Goal: Task Accomplishment & Management: Use online tool/utility

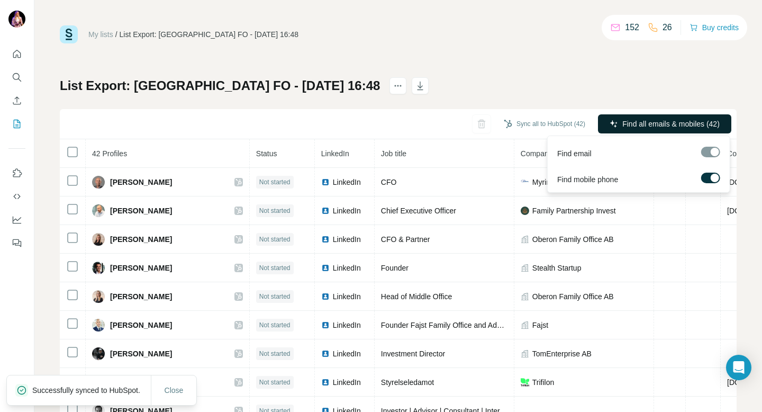
click at [664, 125] on span "Find all emails & mobiles (42)" at bounding box center [670, 124] width 97 height 11
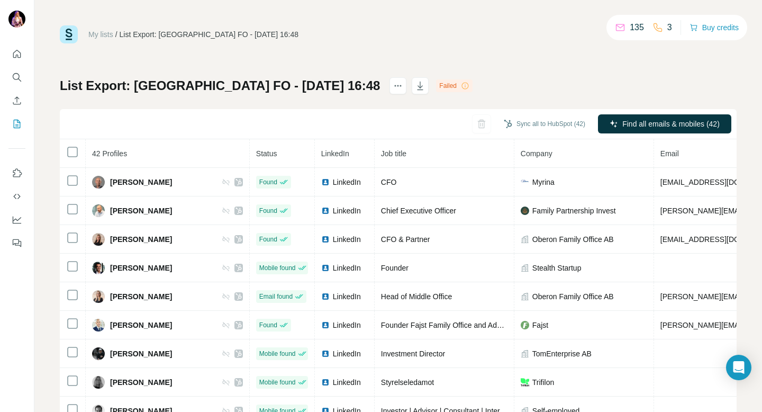
click at [461, 82] on icon at bounding box center [465, 85] width 8 height 8
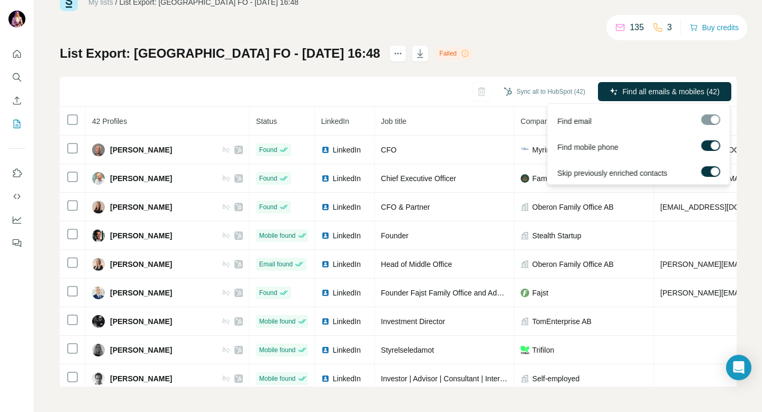
click at [714, 121] on div at bounding box center [710, 119] width 19 height 11
click at [709, 122] on div at bounding box center [710, 119] width 19 height 11
click at [711, 170] on div at bounding box center [715, 171] width 8 height 8
click at [666, 95] on span "Find all emails & mobiles (42)" at bounding box center [670, 91] width 97 height 11
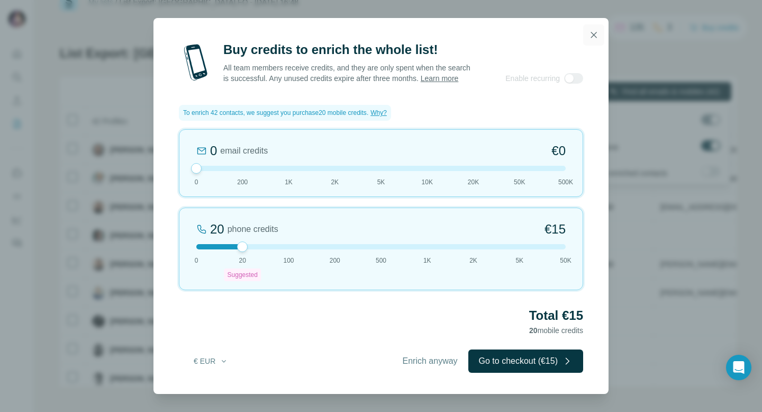
click at [593, 37] on button "button" at bounding box center [593, 34] width 21 height 21
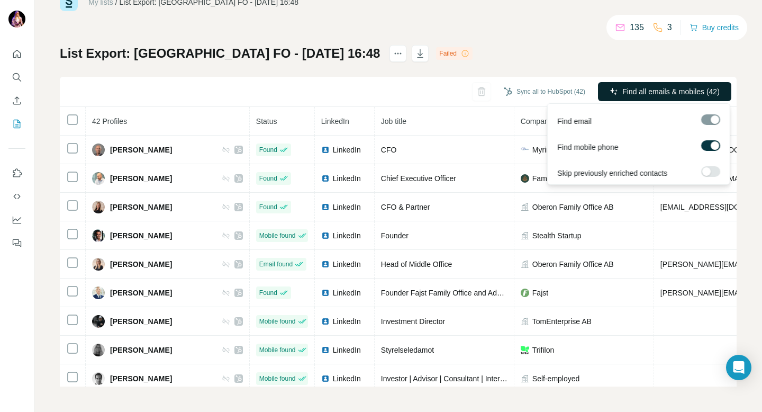
click at [711, 169] on label at bounding box center [710, 171] width 19 height 11
click at [669, 90] on span "Find all emails & mobiles (42)" at bounding box center [670, 91] width 97 height 11
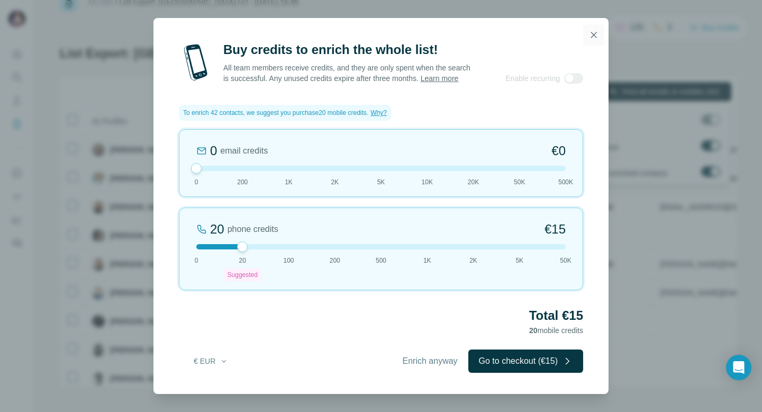
click at [589, 31] on icon "button" at bounding box center [593, 35] width 11 height 11
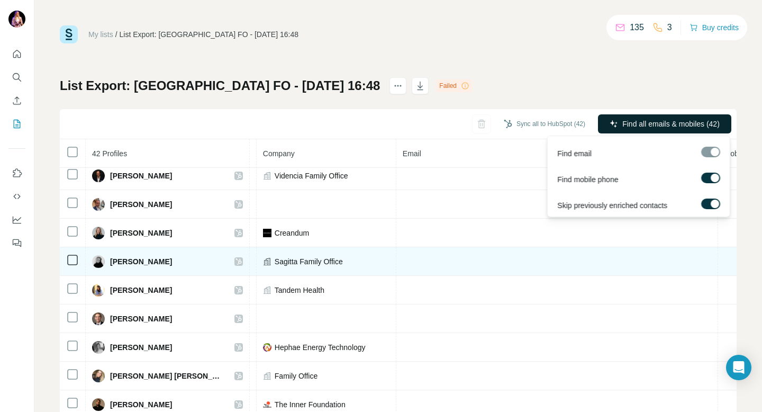
scroll to position [32, 0]
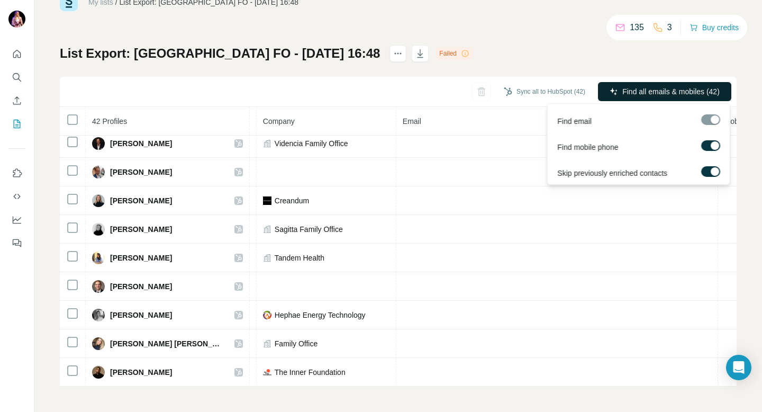
click at [713, 143] on div at bounding box center [715, 145] width 8 height 8
click at [707, 169] on label at bounding box center [710, 171] width 19 height 11
click at [678, 89] on span "Find all emails (42)" at bounding box center [689, 91] width 62 height 11
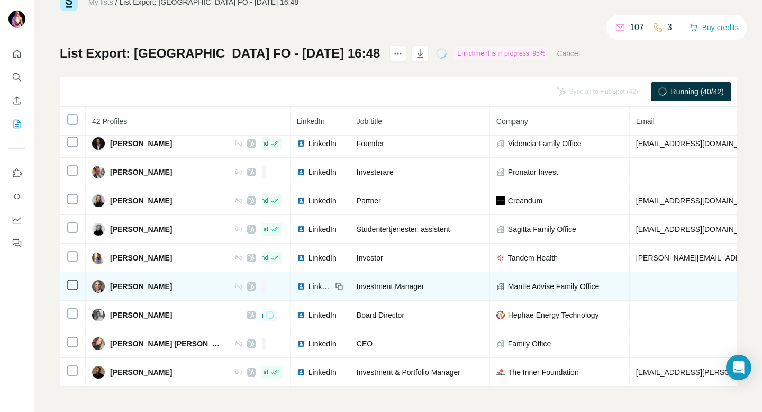
scroll to position [949, 0]
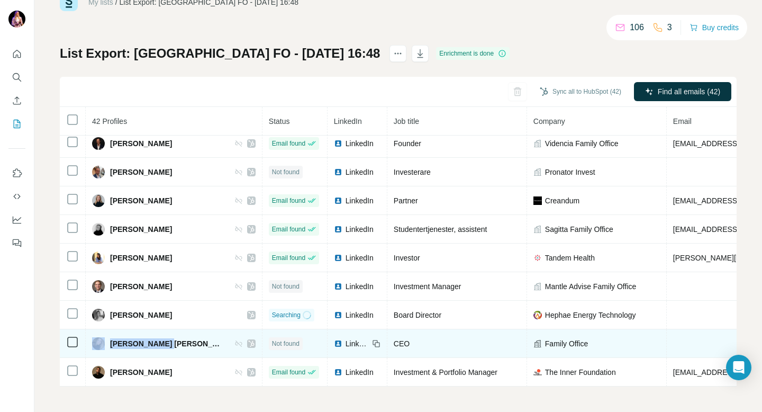
drag, startPoint x: 162, startPoint y: 342, endPoint x: 103, endPoint y: 342, distance: 59.3
click at [103, 342] on div "[PERSON_NAME] [PERSON_NAME]" at bounding box center [173, 343] width 163 height 13
copy div "[PERSON_NAME] [PERSON_NAME]"
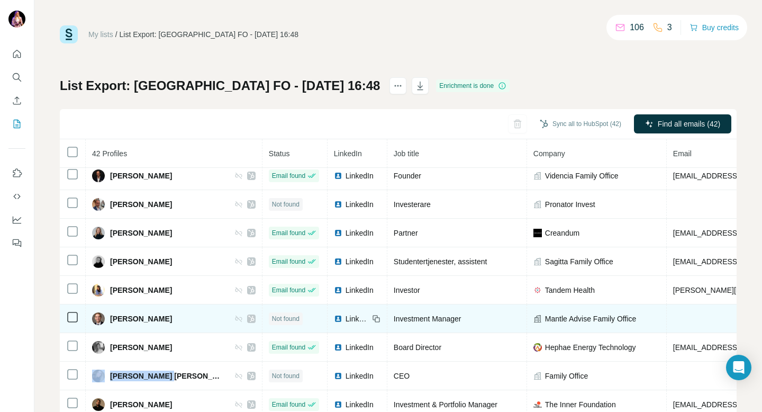
scroll to position [32, 0]
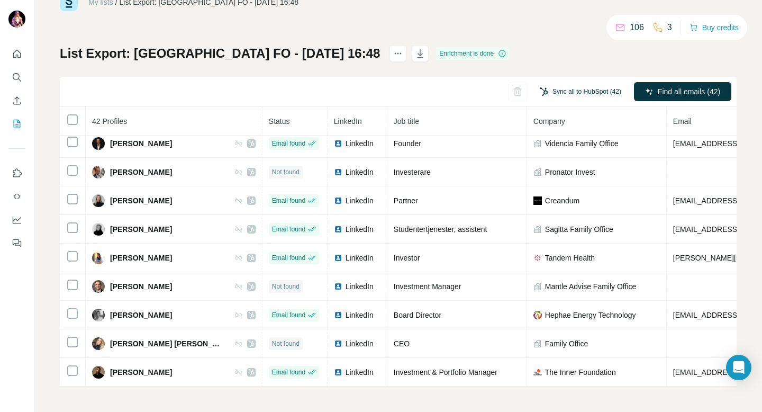
click at [584, 95] on button "Sync all to HubSpot (42)" at bounding box center [580, 92] width 96 height 16
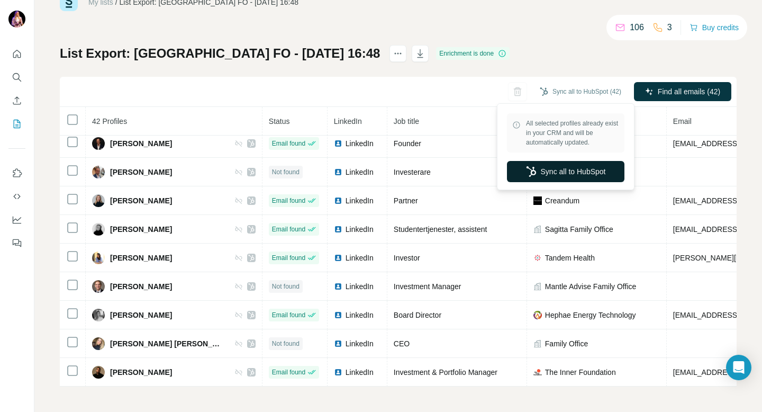
click at [575, 172] on button "Sync all to HubSpot" at bounding box center [565, 171] width 117 height 21
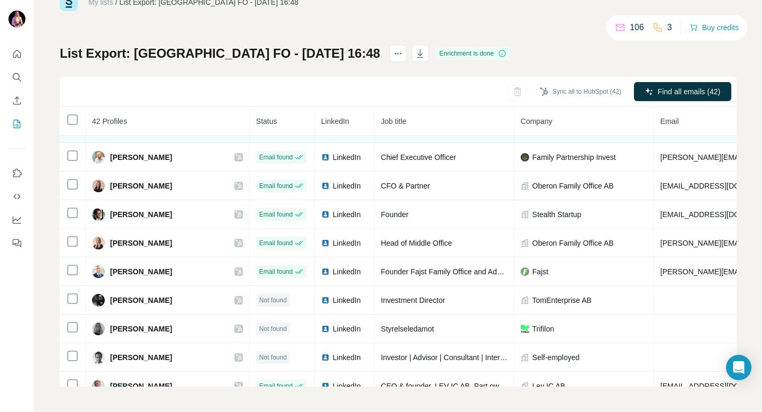
scroll to position [0, 0]
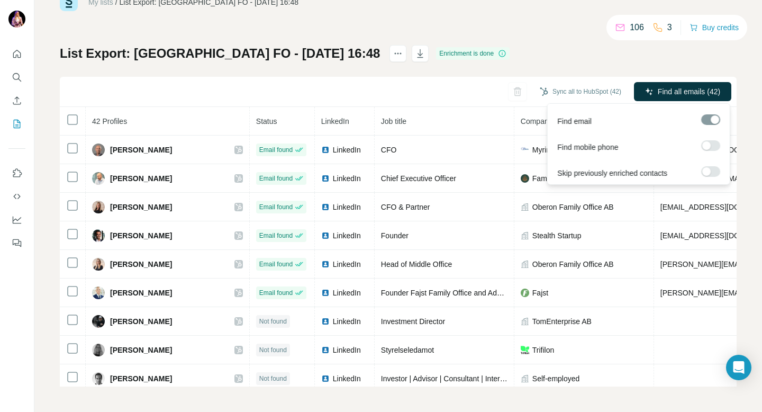
click at [708, 168] on div at bounding box center [706, 171] width 8 height 8
click at [708, 168] on label at bounding box center [710, 171] width 19 height 11
click at [700, 87] on span "Find all emails (42)" at bounding box center [689, 91] width 62 height 11
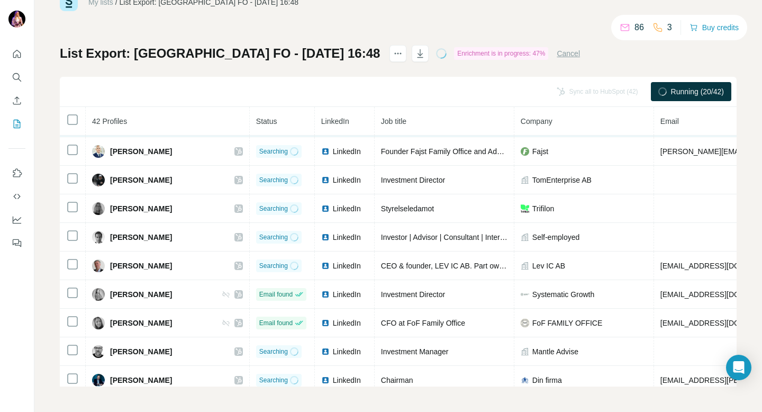
scroll to position [143, 0]
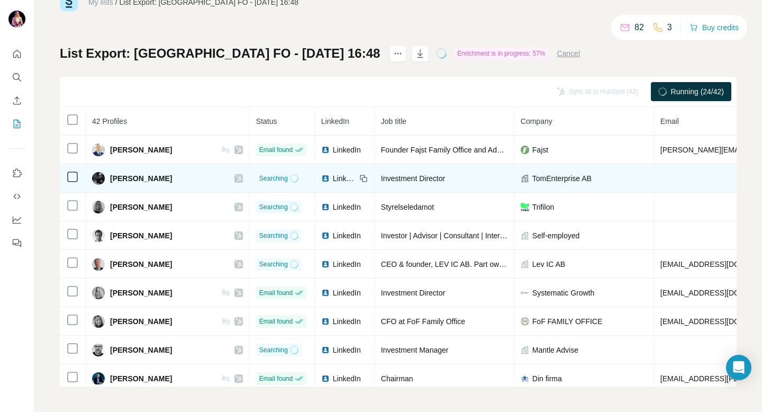
drag, startPoint x: 173, startPoint y: 178, endPoint x: 111, endPoint y: 178, distance: 62.4
click at [111, 178] on div "[PERSON_NAME]" at bounding box center [167, 178] width 151 height 13
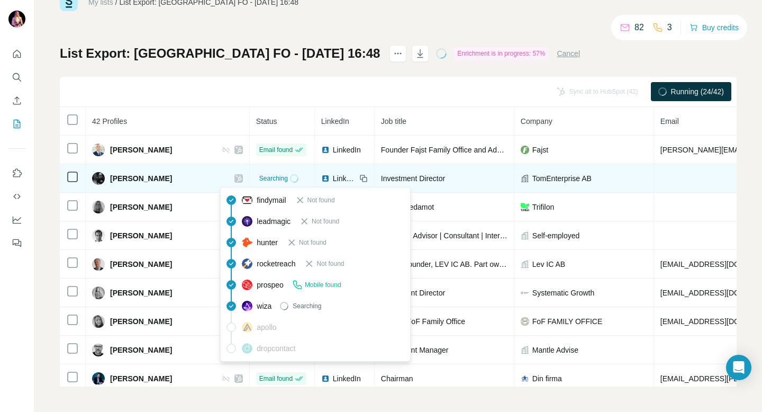
copy span "[PERSON_NAME]"
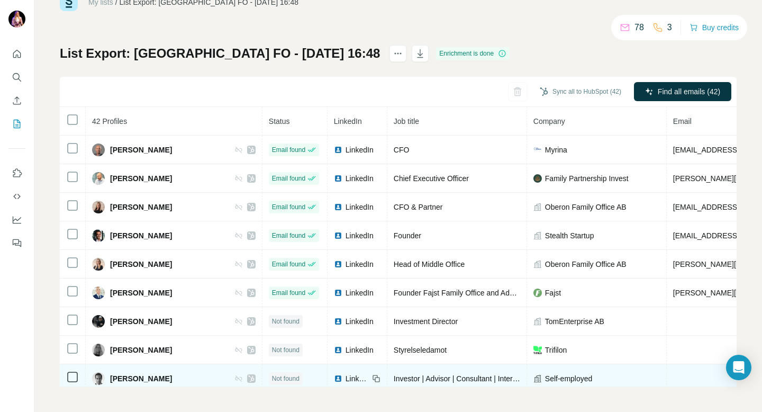
scroll to position [0, 0]
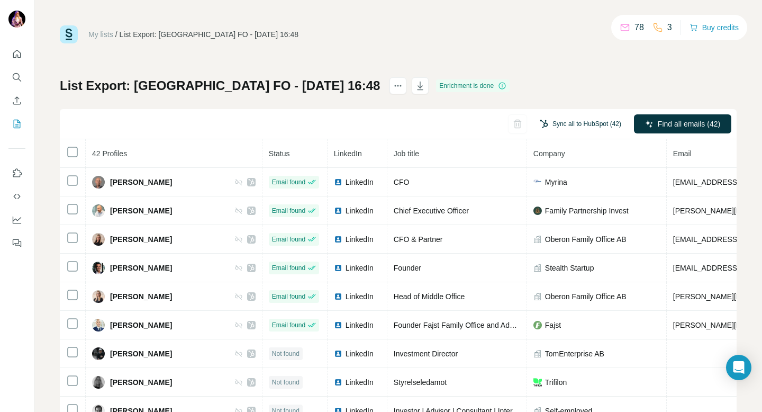
click at [591, 125] on button "Sync all to HubSpot (42)" at bounding box center [580, 124] width 96 height 16
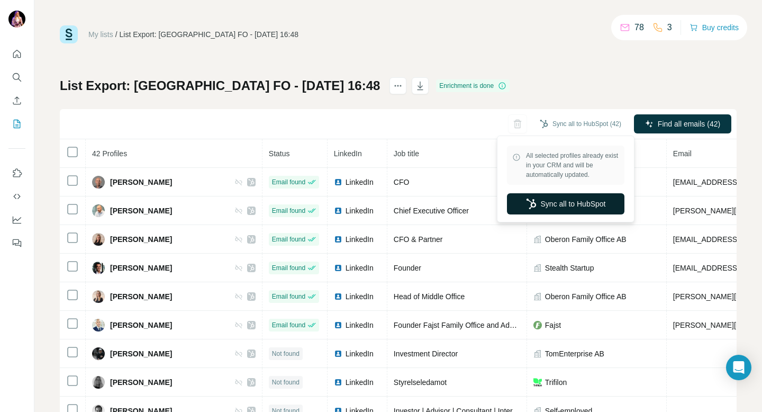
click at [584, 202] on button "Sync all to HubSpot" at bounding box center [565, 203] width 117 height 21
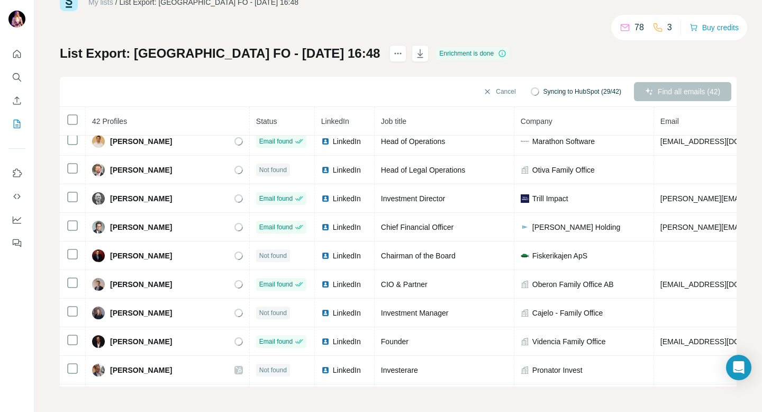
scroll to position [949, 0]
